Goal: Task Accomplishment & Management: Manage account settings

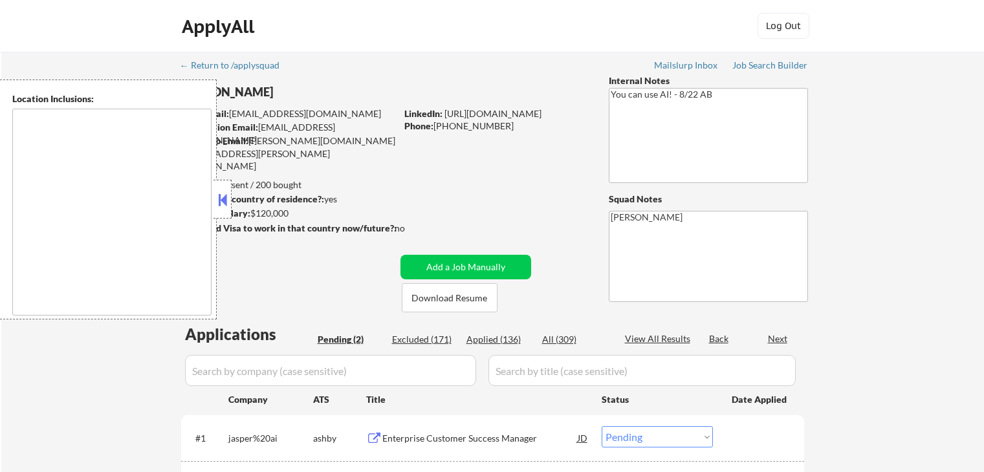
select select ""pending""
type textarea "[GEOGRAPHIC_DATA], [GEOGRAPHIC_DATA] [GEOGRAPHIC_DATA], [GEOGRAPHIC_DATA] [GEOG…"
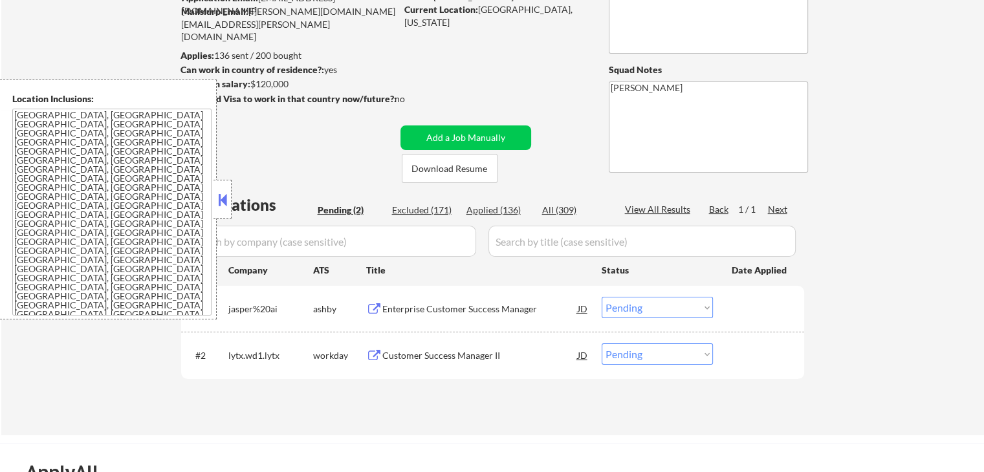
scroll to position [194, 0]
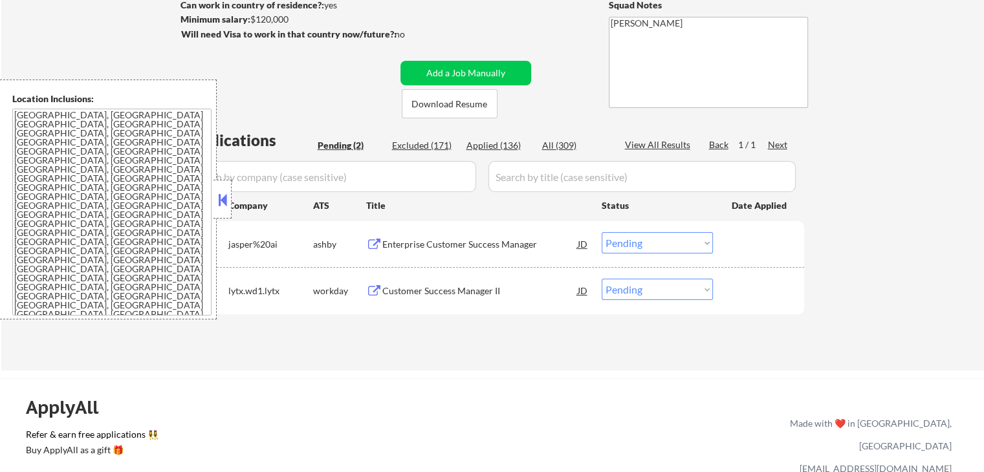
click at [376, 239] on button at bounding box center [374, 245] width 16 height 12
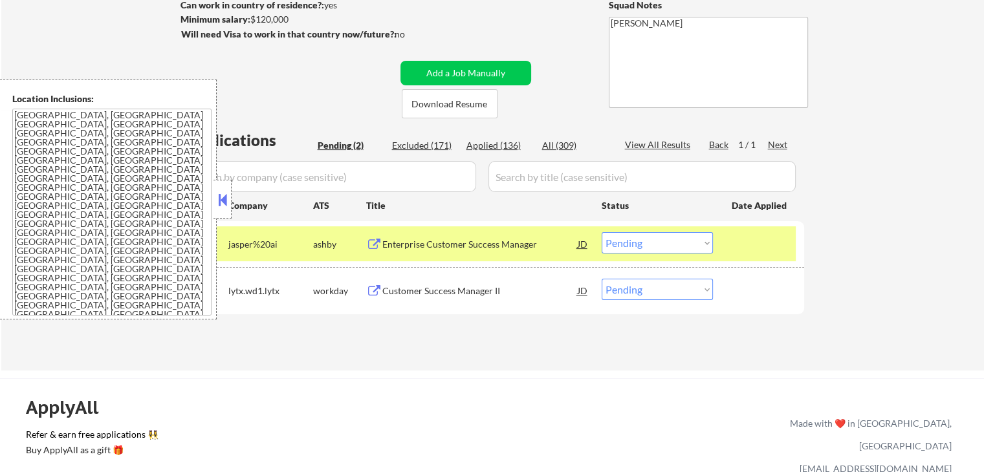
drag, startPoint x: 631, startPoint y: 238, endPoint x: 631, endPoint y: 252, distance: 13.6
click at [631, 239] on select "Choose an option... Pending Applied Excluded (Questions) Excluded (Expired) Exc…" at bounding box center [657, 242] width 111 height 21
click at [602, 232] on select "Choose an option... Pending Applied Excluded (Questions) Excluded (Expired) Exc…" at bounding box center [657, 242] width 111 height 21
click at [377, 293] on button at bounding box center [374, 291] width 16 height 12
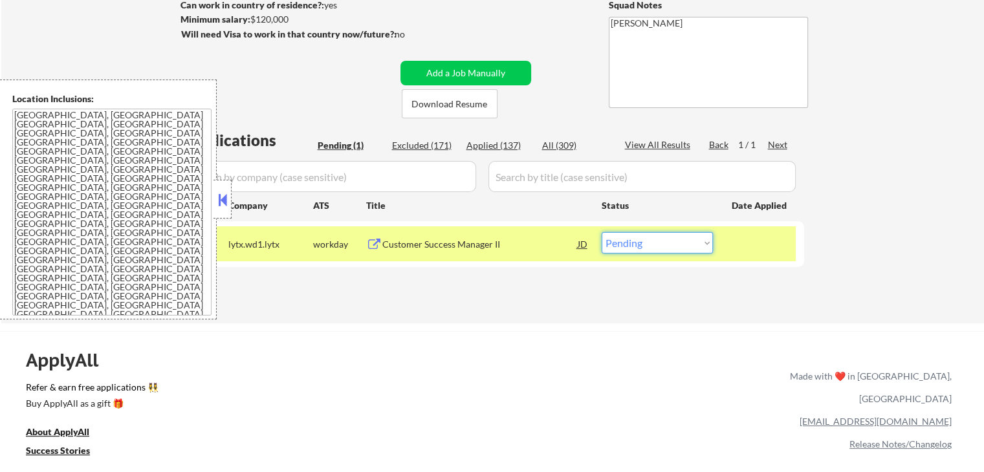
click at [670, 243] on select "Choose an option... Pending Applied Excluded (Questions) Excluded (Expired) Exc…" at bounding box center [657, 242] width 111 height 21
select select ""excluded__expired_""
click at [602, 232] on select "Choose an option... Pending Applied Excluded (Questions) Excluded (Expired) Exc…" at bounding box center [657, 242] width 111 height 21
